Goal: Information Seeking & Learning: Learn about a topic

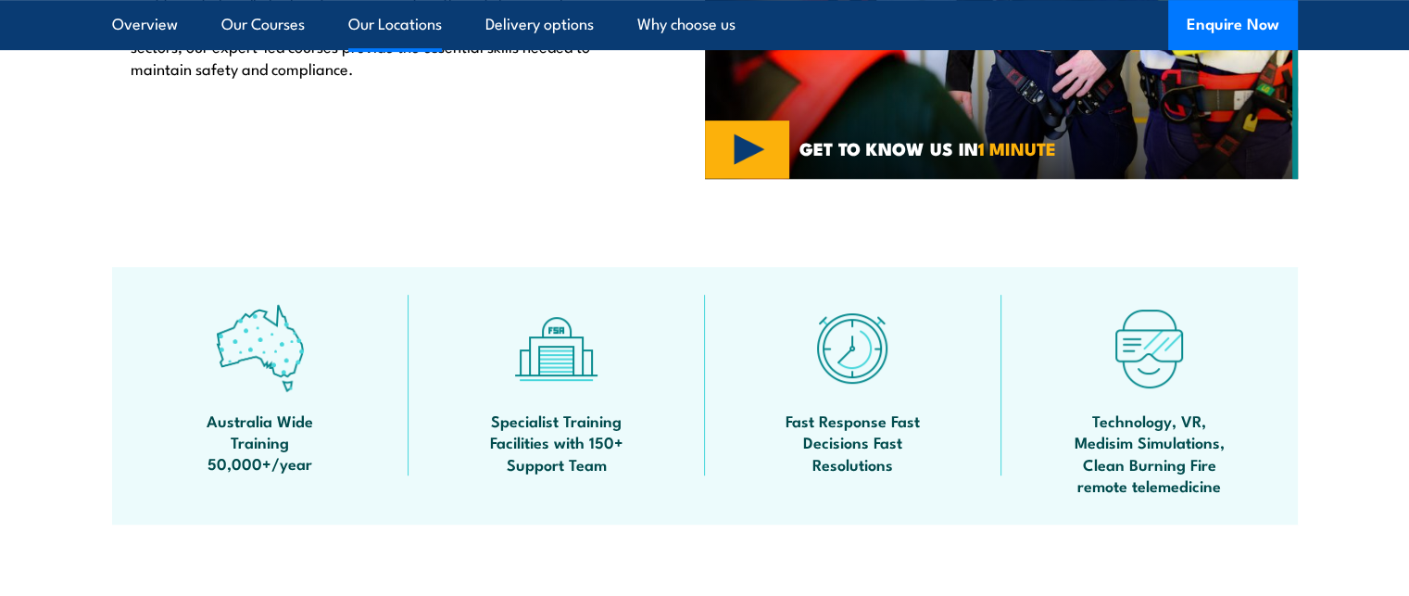
click at [397, 40] on link "Our Locations" at bounding box center [395, 24] width 94 height 49
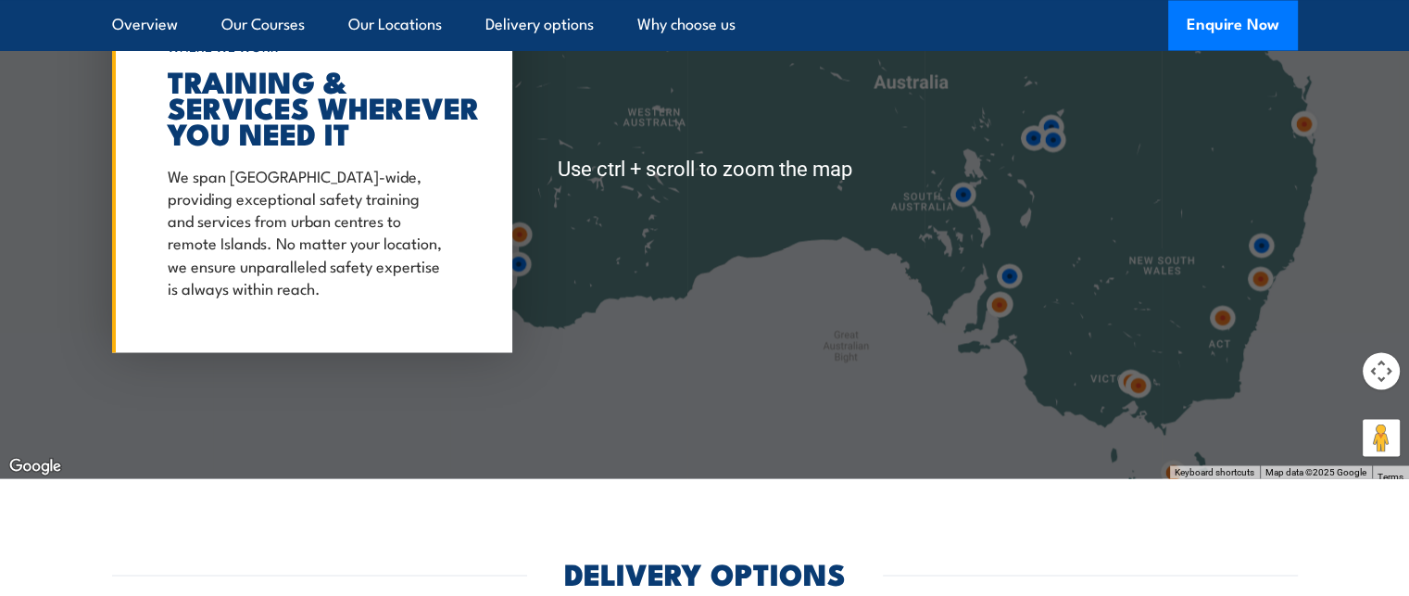
scroll to position [3268, 0]
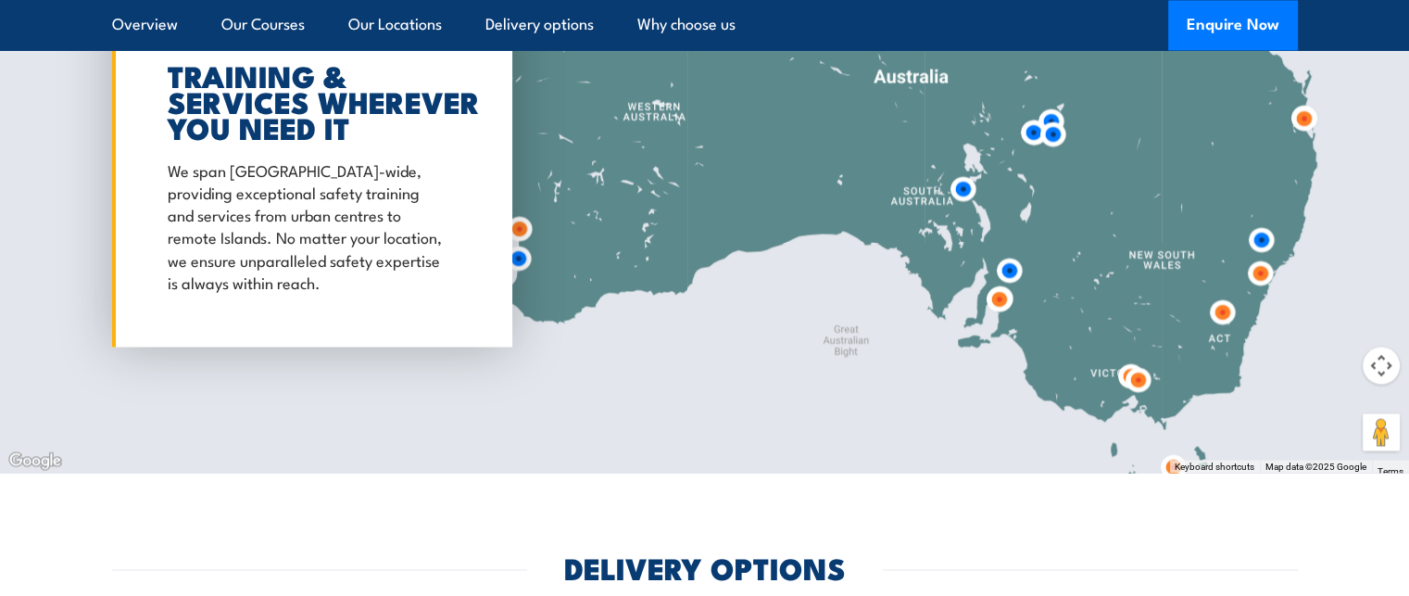
click at [1003, 282] on img at bounding box center [999, 299] width 34 height 34
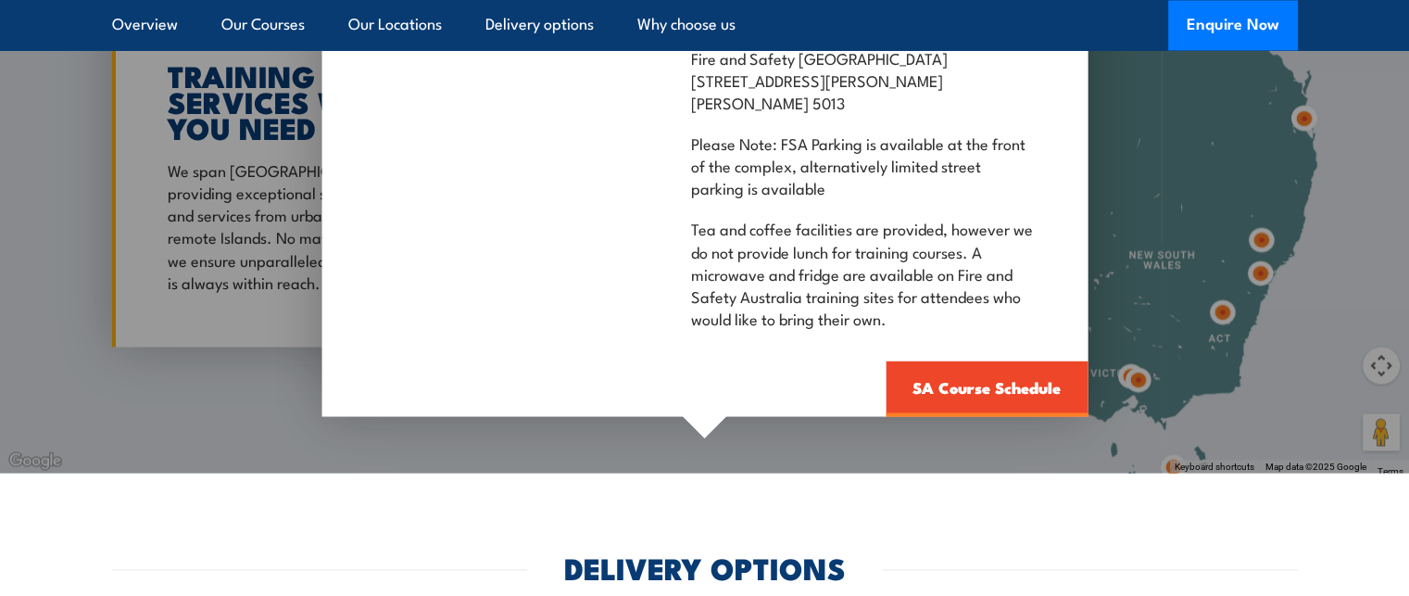
scroll to position [3176, 0]
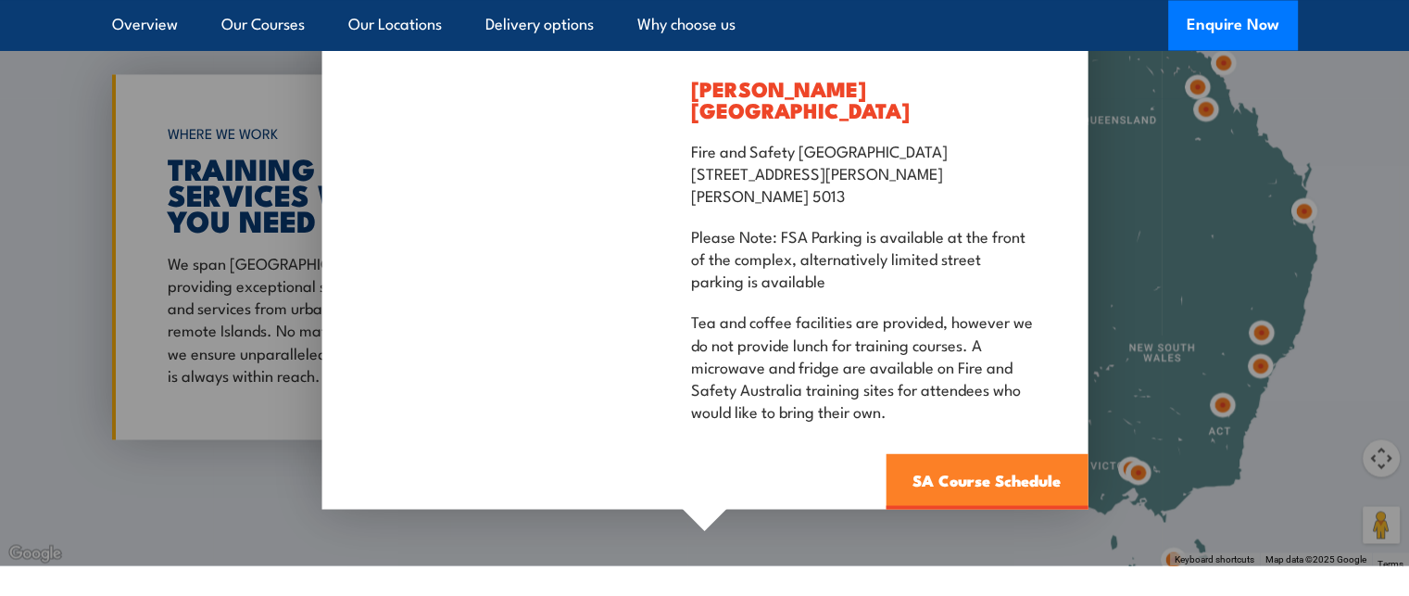
click at [1010, 457] on link "SA Course Schedule" at bounding box center [987, 481] width 202 height 56
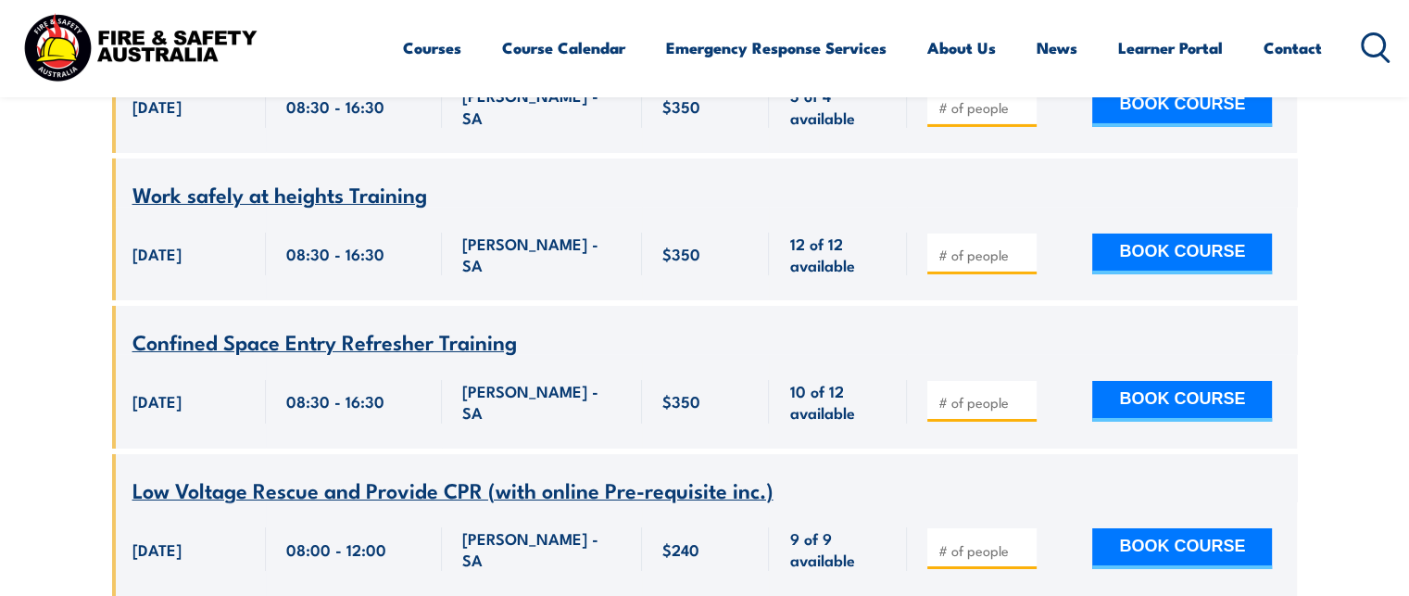
scroll to position [1694, 0]
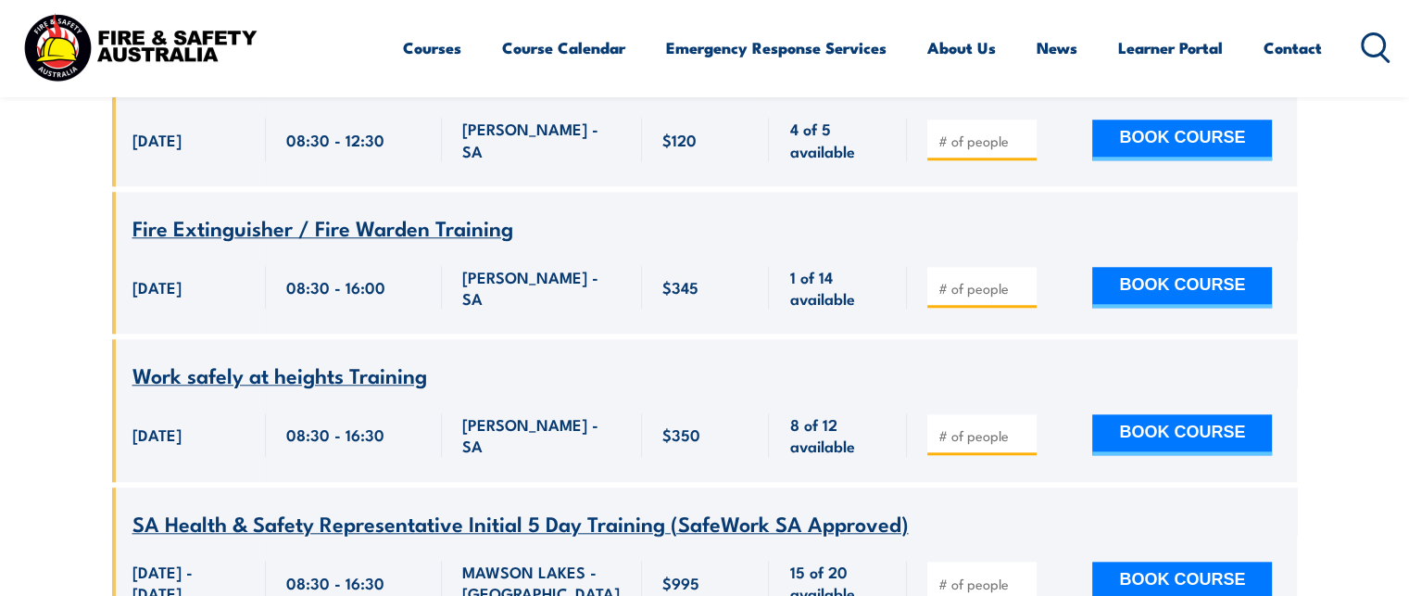
click at [368, 359] on span "Work safely at heights Training" at bounding box center [279, 374] width 295 height 31
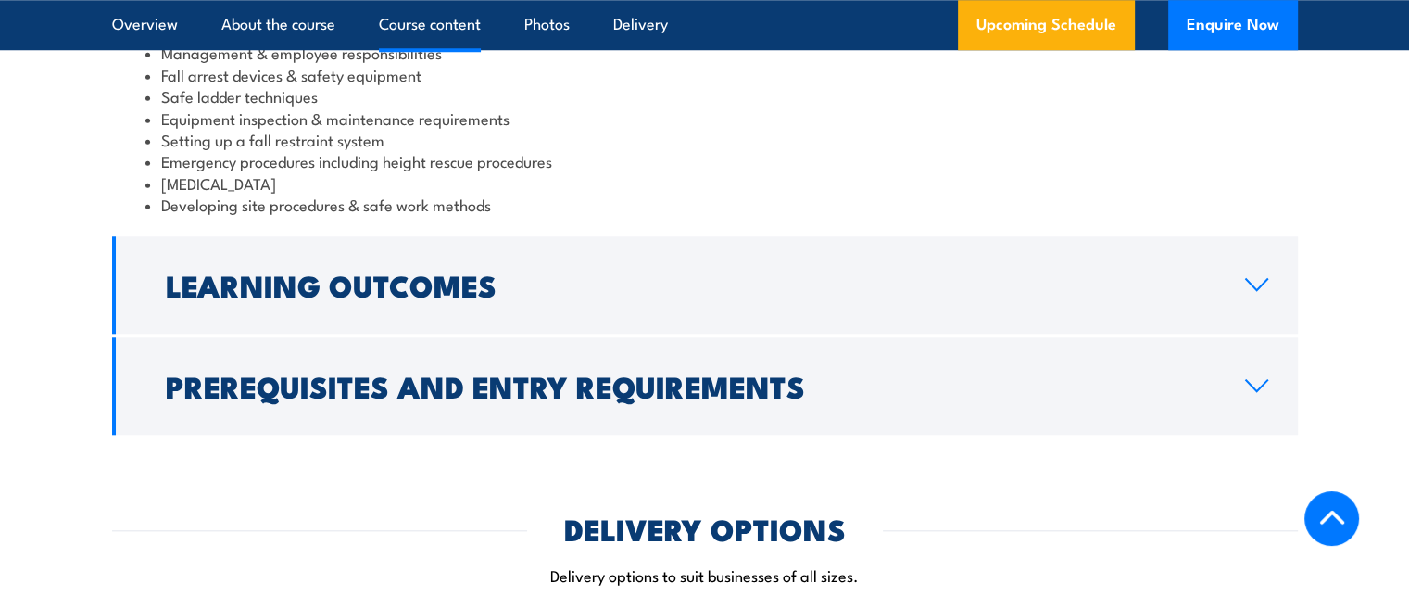
scroll to position [1760, 0]
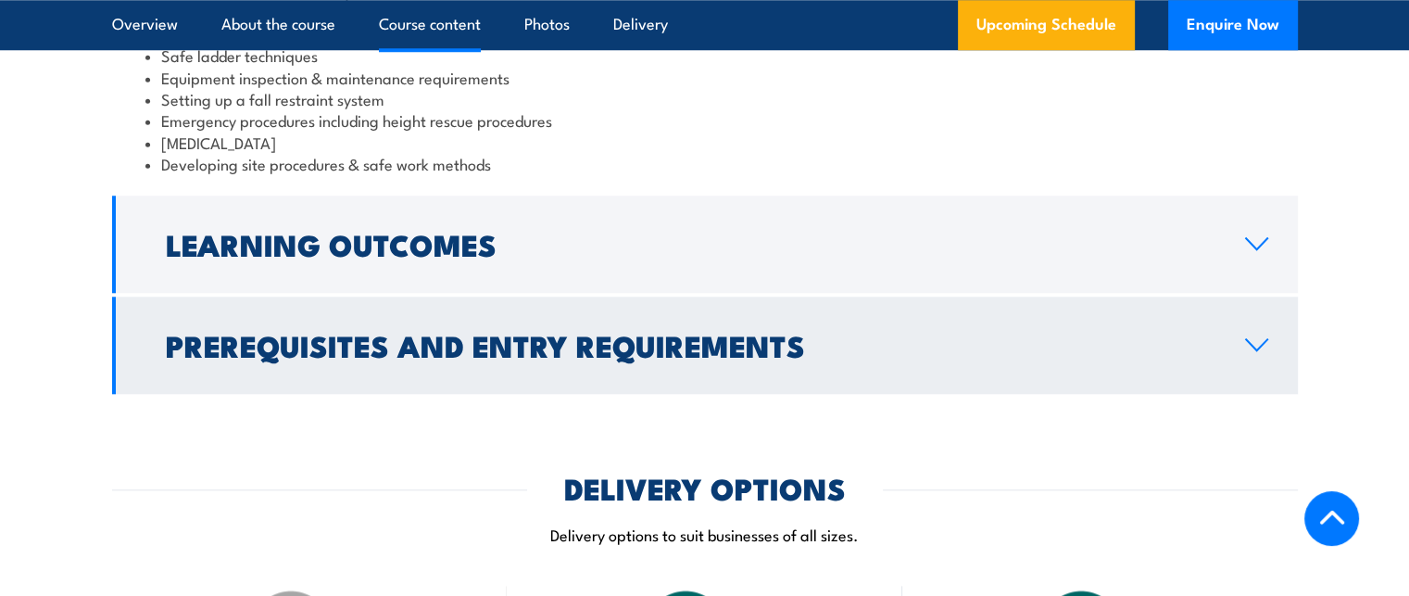
click at [601, 303] on link "Prerequisites and Entry Requirements" at bounding box center [705, 344] width 1186 height 97
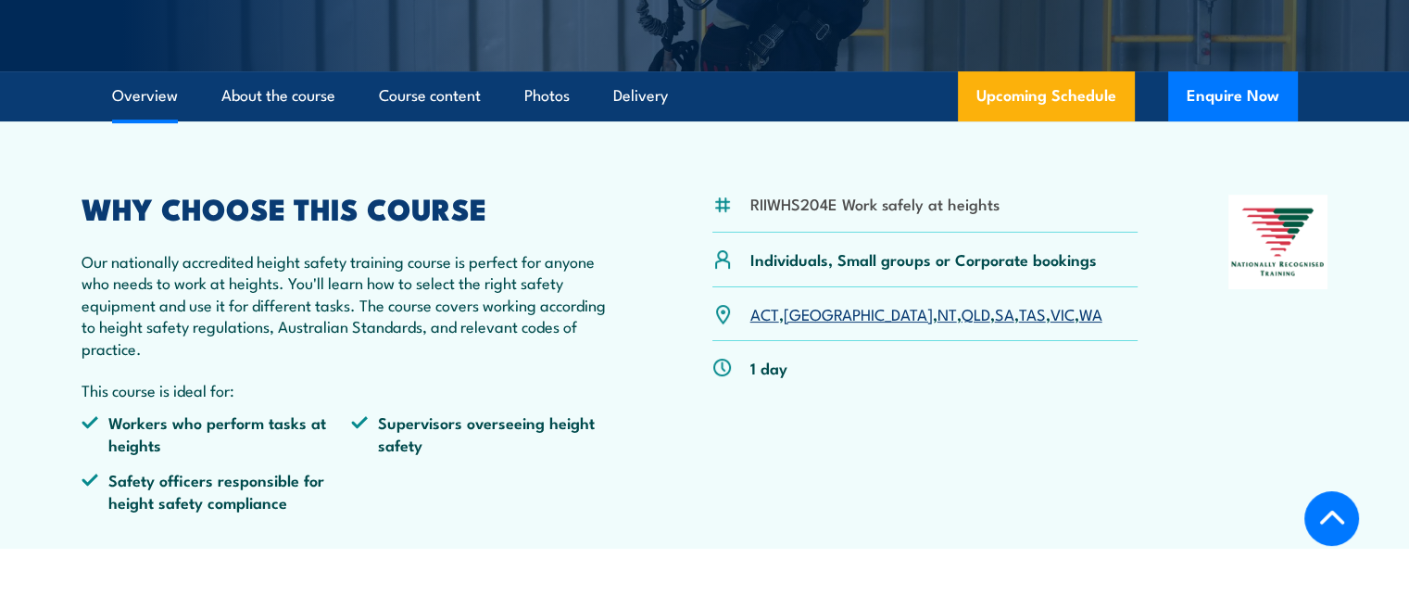
scroll to position [463, 0]
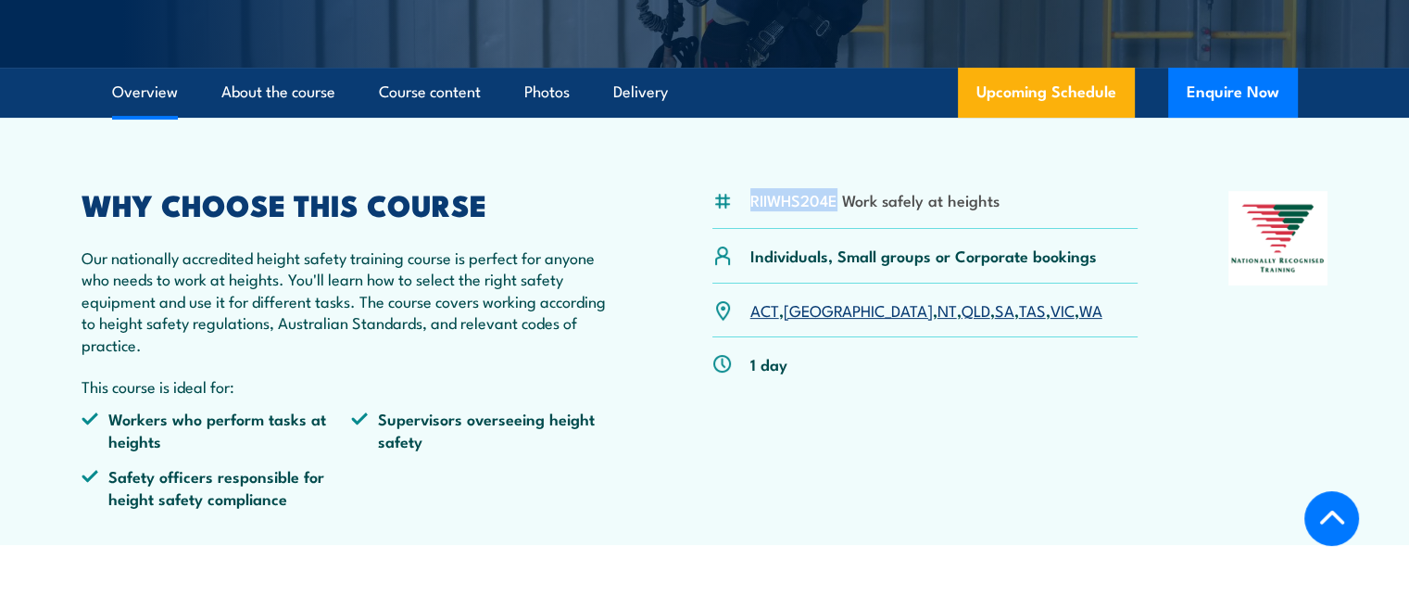
drag, startPoint x: 837, startPoint y: 200, endPoint x: 752, endPoint y: 203, distance: 84.3
click at [752, 203] on li "RIIWHS204E Work safely at heights" at bounding box center [874, 199] width 249 height 21
copy li "RIIWHS204E"
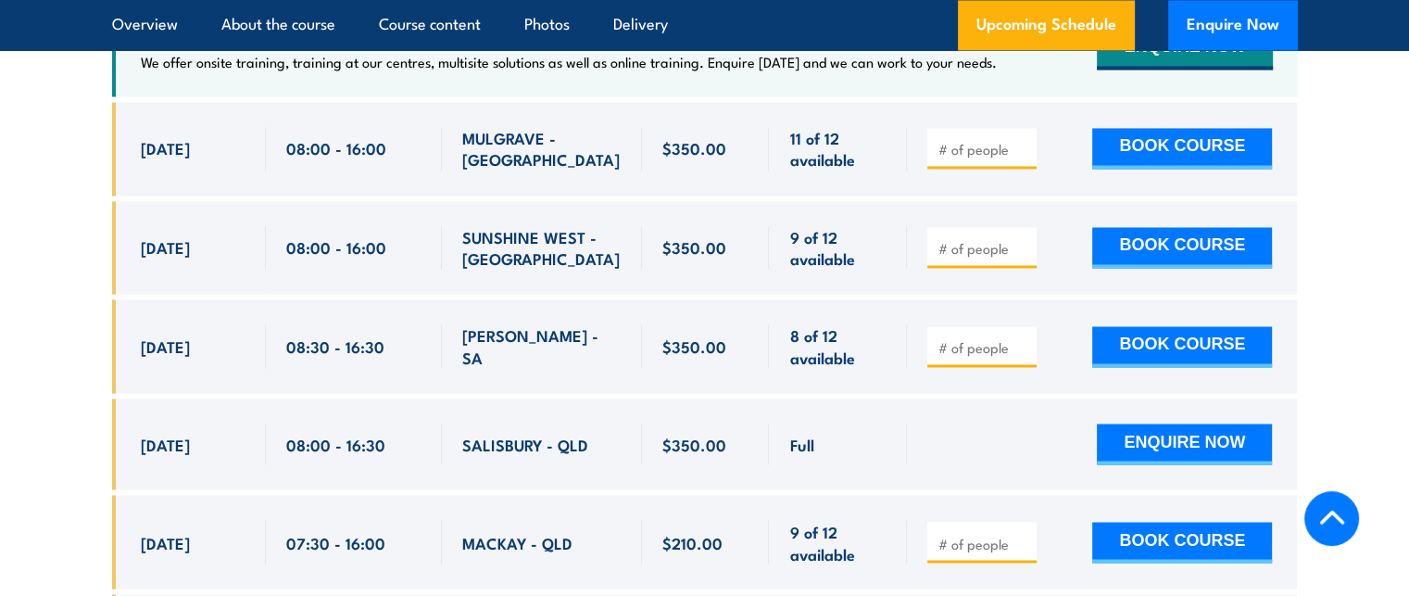
scroll to position [3150, 0]
